Goal: Obtain resource: Obtain resource

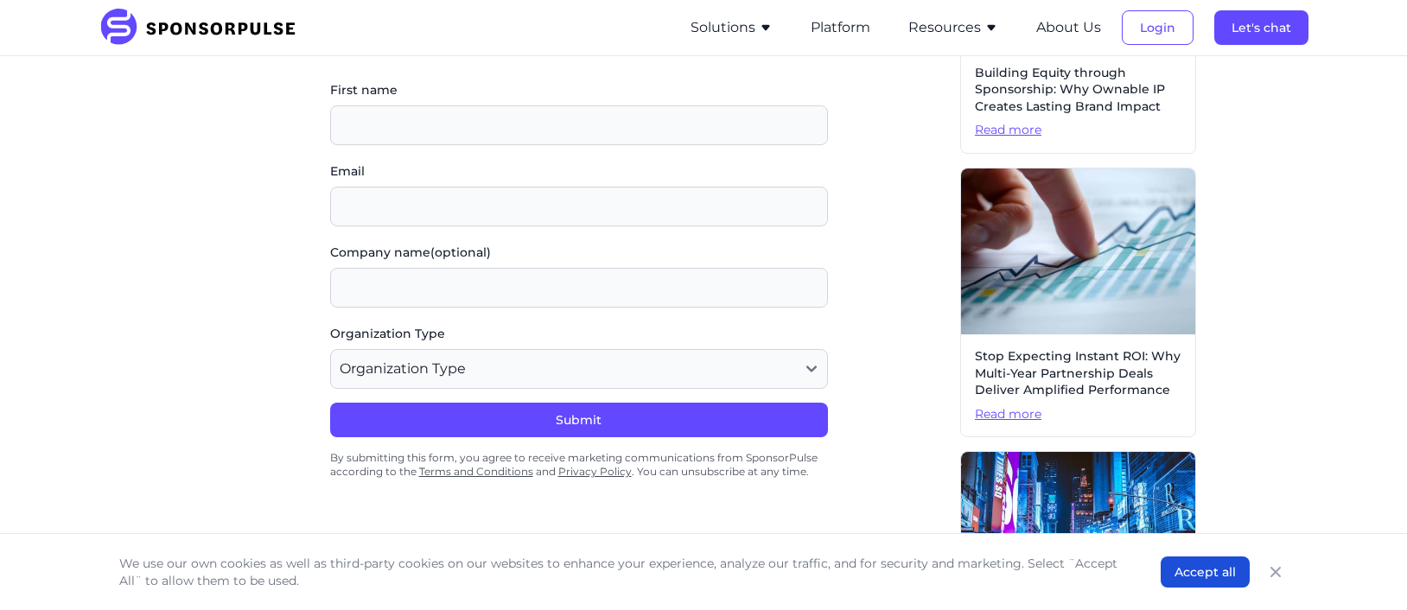
scroll to position [417, 0]
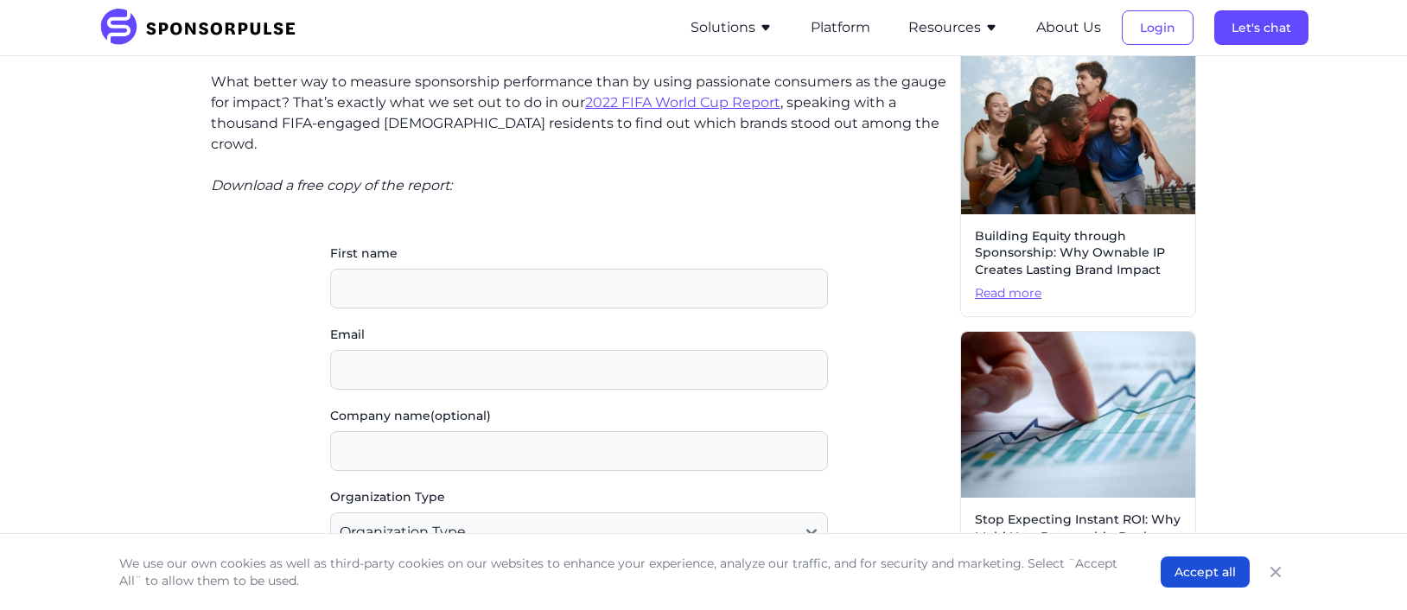
click at [630, 105] on u "2022 FIFA World Cup Report" at bounding box center [682, 102] width 195 height 16
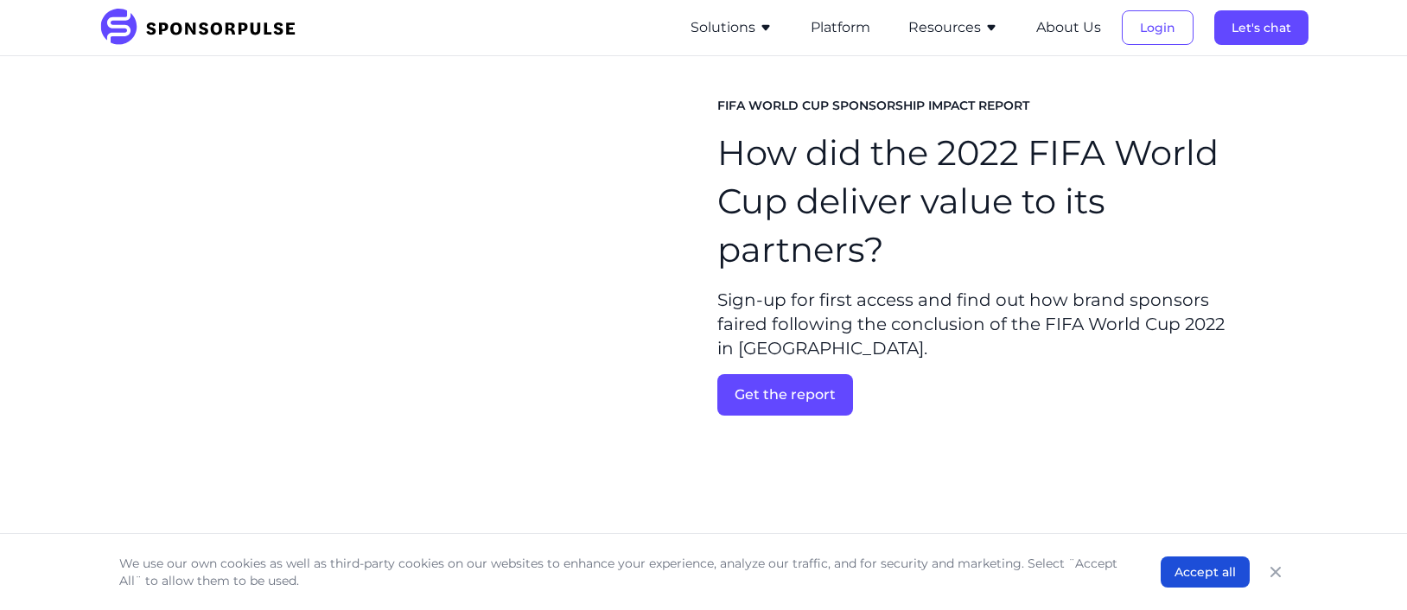
scroll to position [6, 0]
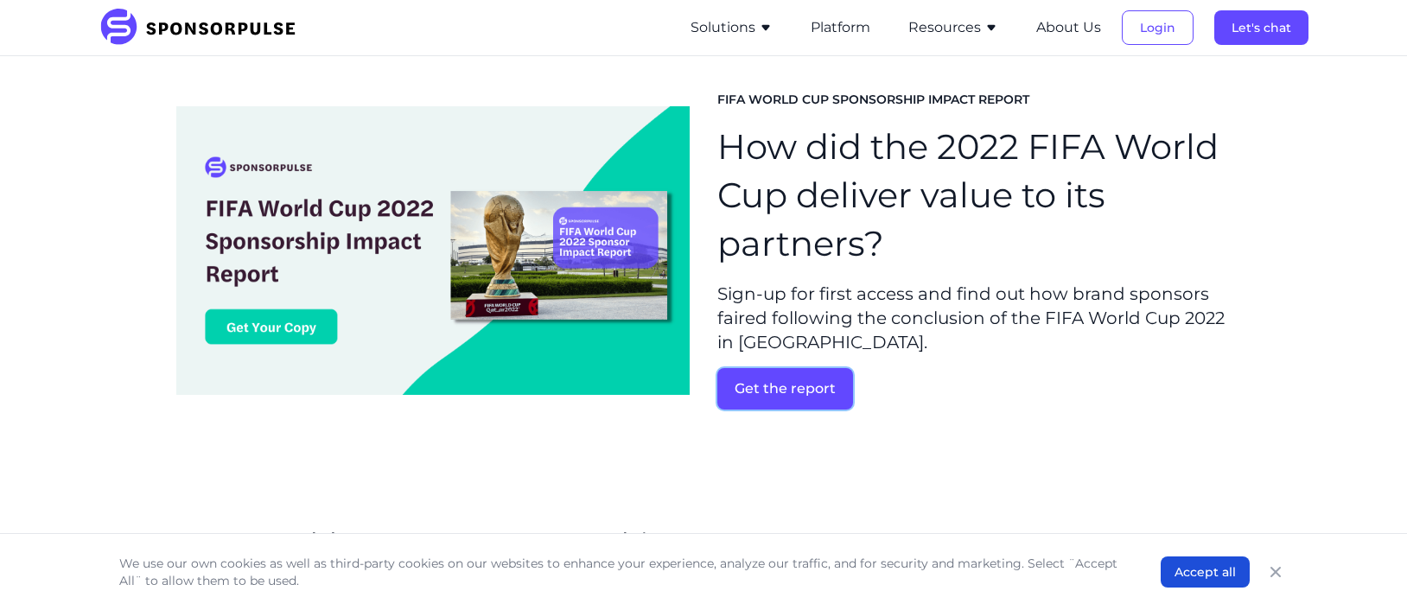
click at [737, 384] on button "Get the report" at bounding box center [786, 388] width 136 height 41
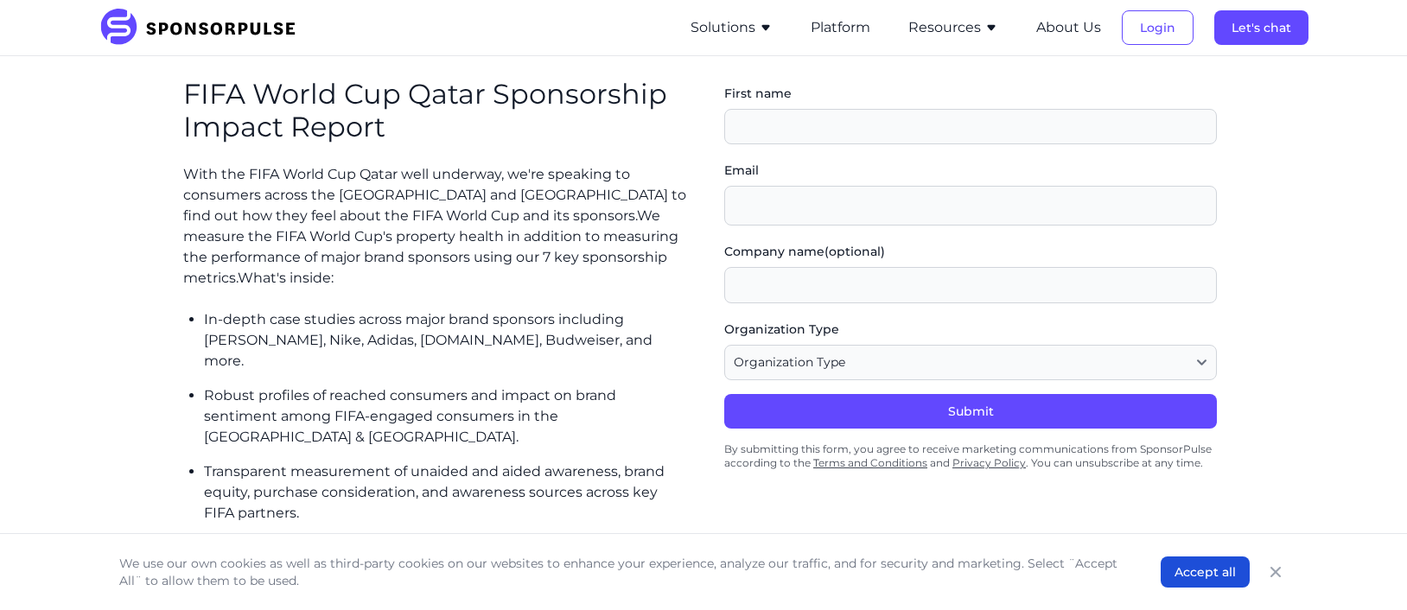
scroll to position [457, 0]
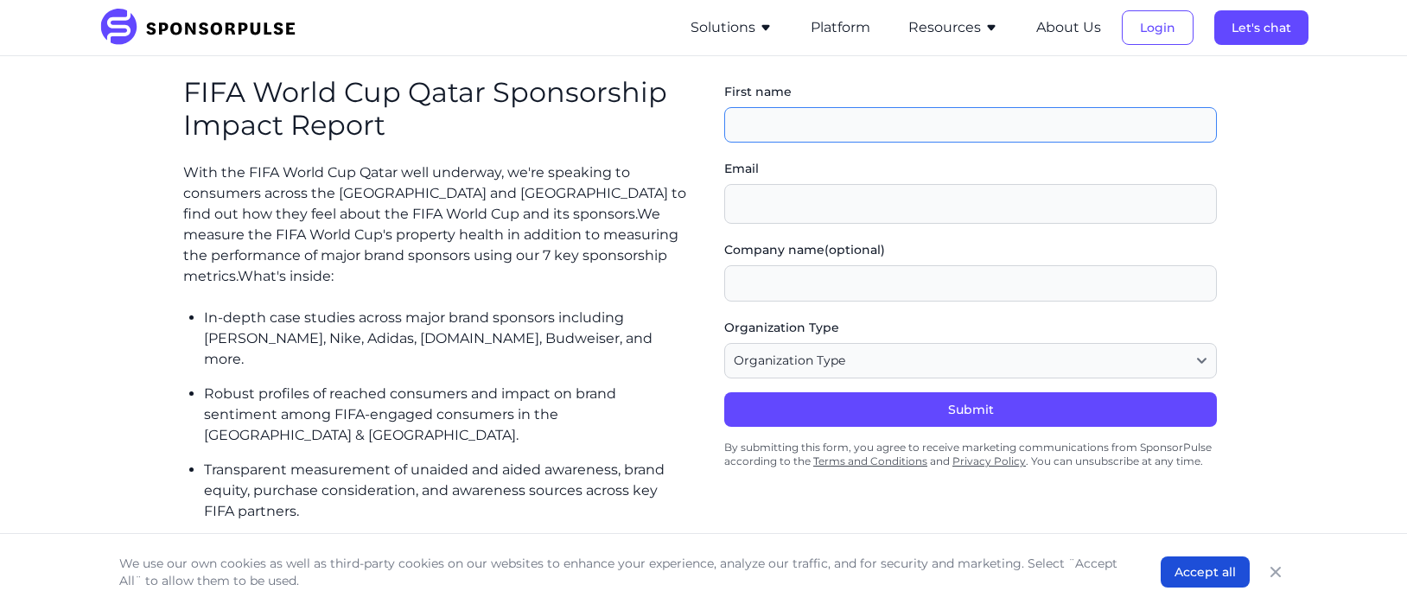
click at [762, 136] on input "First name" at bounding box center [970, 125] width 493 height 36
type input "[PERSON_NAME]"
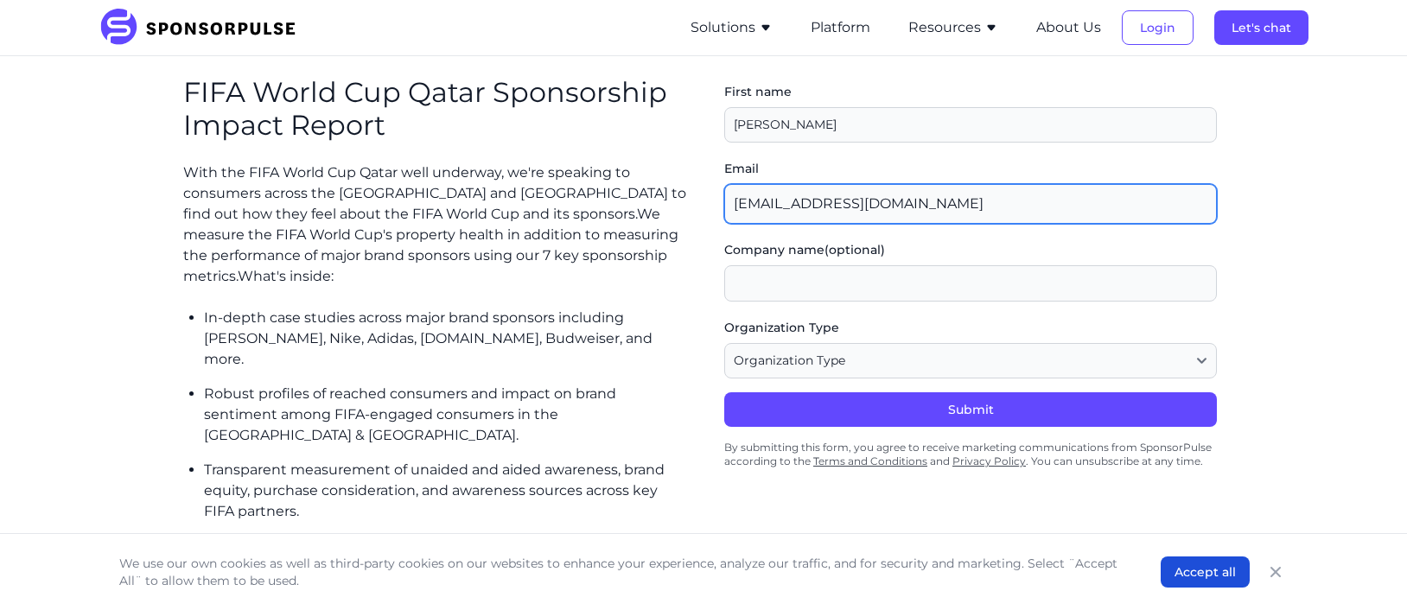
drag, startPoint x: 876, startPoint y: 207, endPoint x: 688, endPoint y: 186, distance: 188.7
click at [689, 186] on div "FIFA World Cup Qatar Sponsorship Impact Report With the FIFA World Cup Qatar we…" at bounding box center [703, 316] width 1055 height 495
type input "[PERSON_NAME][EMAIL_ADDRESS][PERSON_NAME][DOMAIN_NAME]"
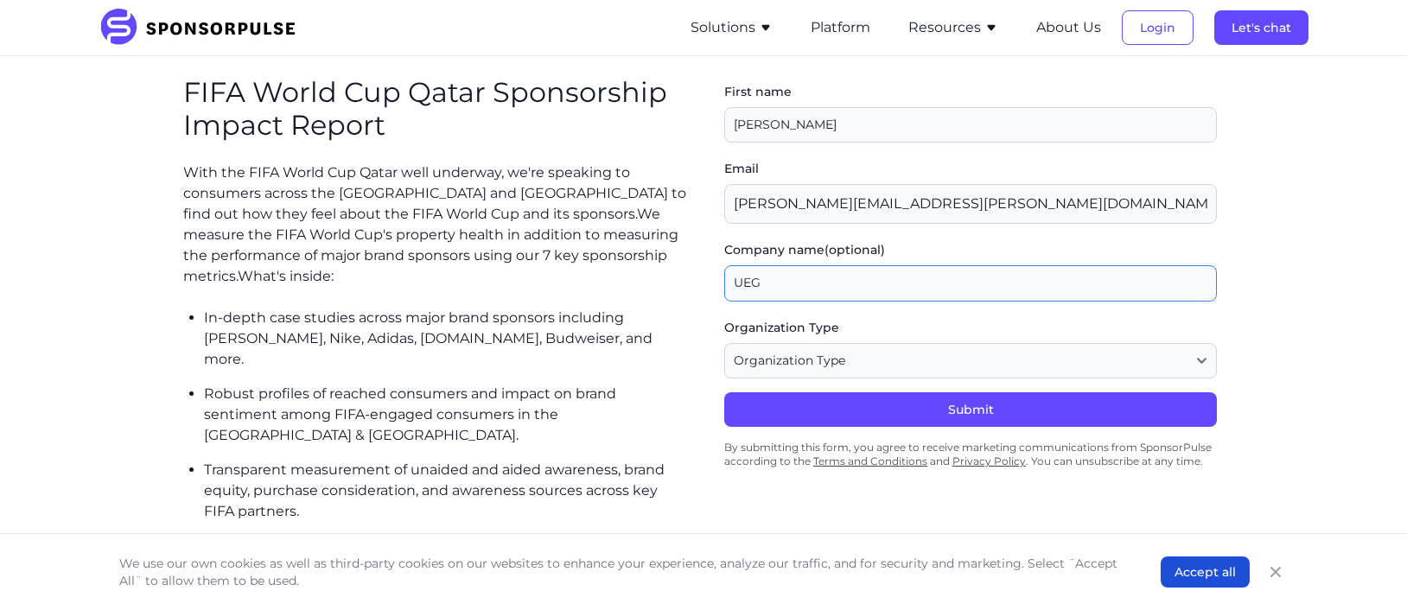
type input "UEG"
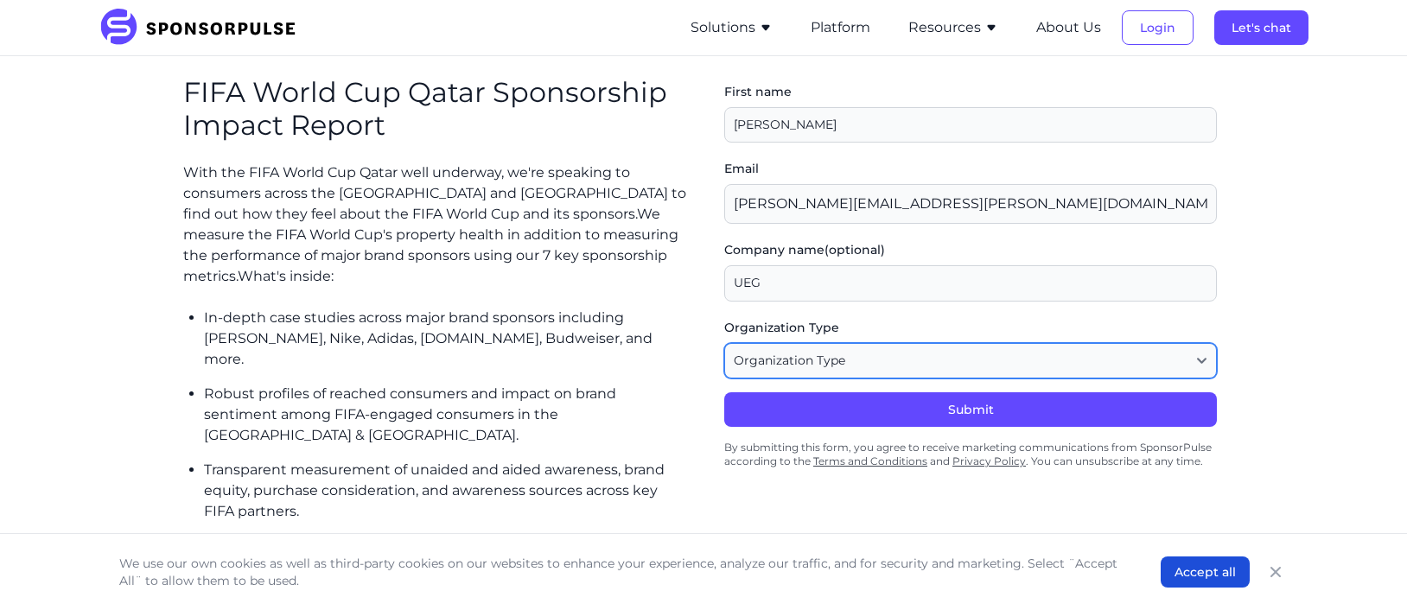
click at [755, 348] on select "Organization Type Agency or Consultancy Property Brand (Sponsor) Other" at bounding box center [970, 361] width 493 height 36
select select "Agency or Consultancy"
click at [724, 343] on select "Organization Type Agency or Consultancy Property Brand (Sponsor) Other" at bounding box center [970, 361] width 493 height 36
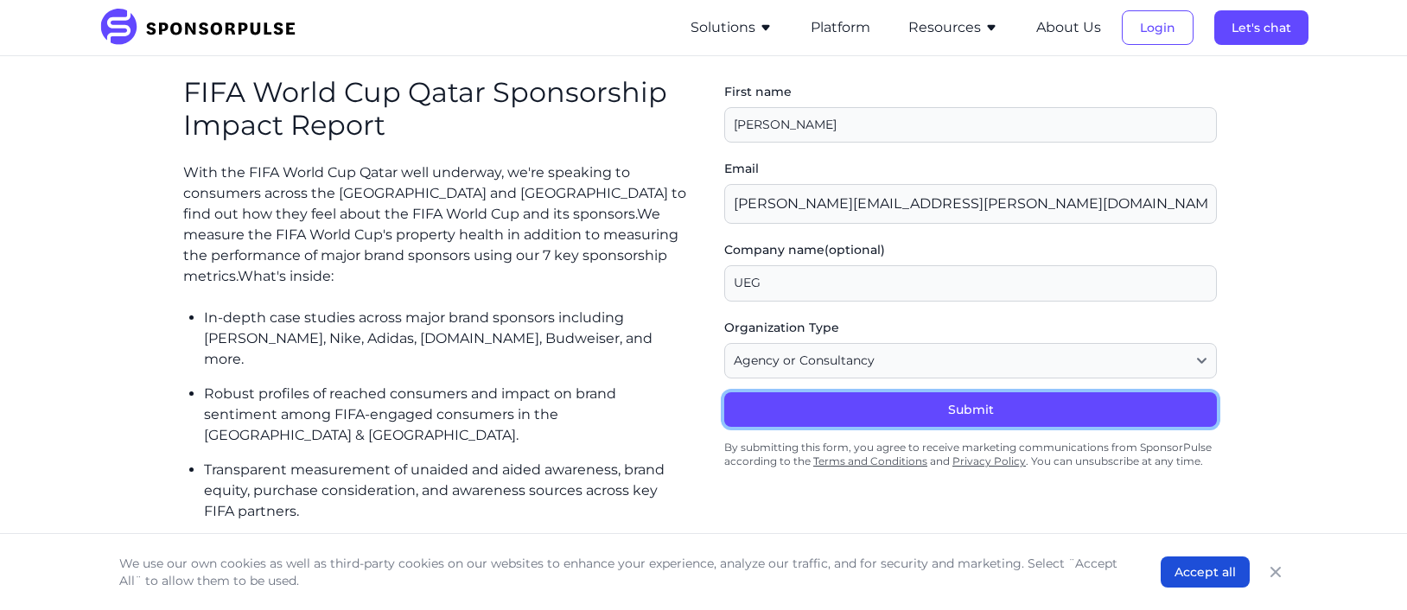
click at [760, 405] on button "Submit" at bounding box center [970, 409] width 493 height 35
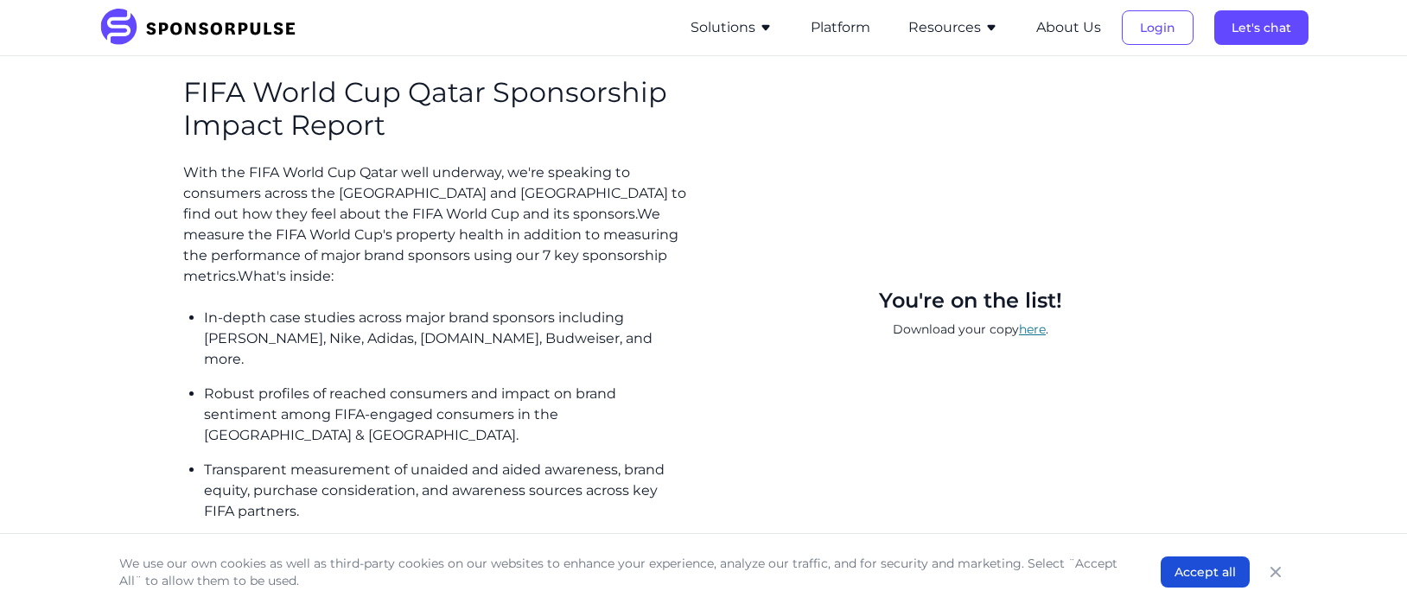
click at [1030, 322] on link "here" at bounding box center [1032, 330] width 27 height 16
